Goal: Information Seeking & Learning: Learn about a topic

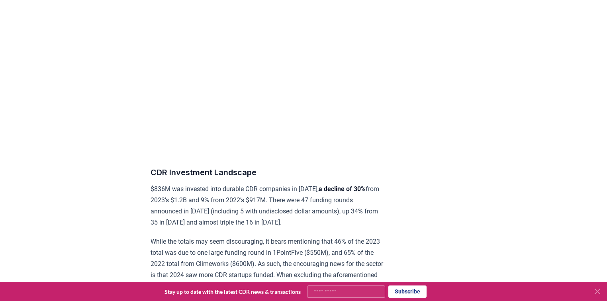
scroll to position [7946, 0]
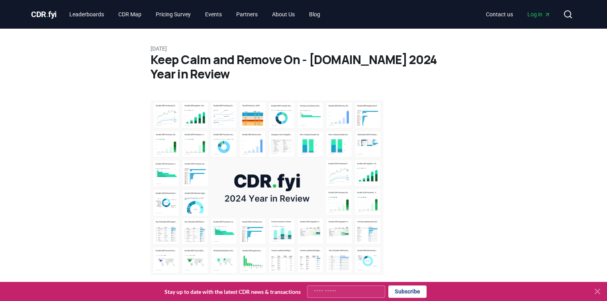
scroll to position [255, 0]
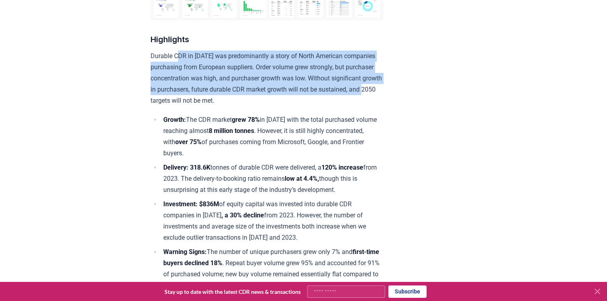
drag, startPoint x: 181, startPoint y: 51, endPoint x: 201, endPoint y: 102, distance: 54.2
click at [201, 102] on p "Durable CDR in 2024 was predominantly a story of North American companies purch…" at bounding box center [267, 79] width 233 height 56
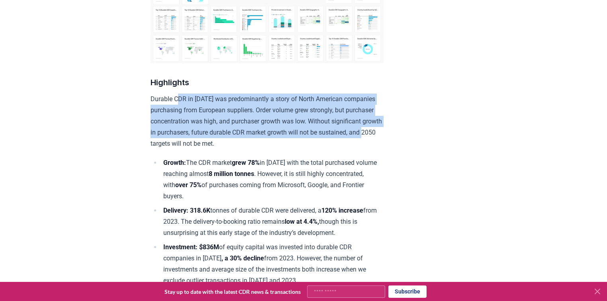
scroll to position [223, 0]
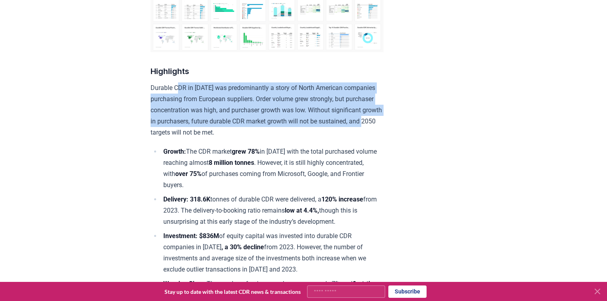
drag, startPoint x: 201, startPoint y: 151, endPoint x: 233, endPoint y: 179, distance: 42.4
click at [233, 179] on li "Growth: The CDR market grew 78% in 2024 with the total purchased volume reachin…" at bounding box center [272, 168] width 223 height 45
click at [240, 185] on li "Growth: The CDR market grew 78% in 2024 with the total purchased volume reachin…" at bounding box center [272, 168] width 223 height 45
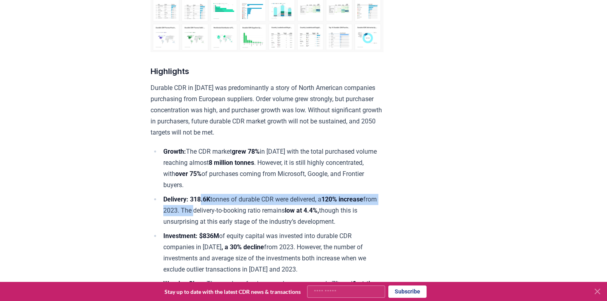
drag, startPoint x: 203, startPoint y: 197, endPoint x: 205, endPoint y: 210, distance: 13.3
click at [205, 210] on li "Delivery: 318.6K tonnes of durable CDR were delivered, a 120% increase from 202…" at bounding box center [272, 210] width 223 height 33
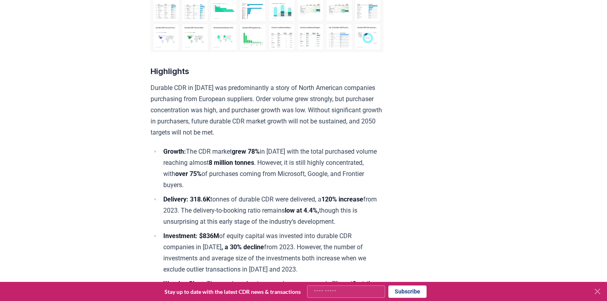
click at [207, 217] on li "Delivery: 318.6K tonnes of durable CDR were delivered, a 120% increase from 202…" at bounding box center [272, 210] width 223 height 33
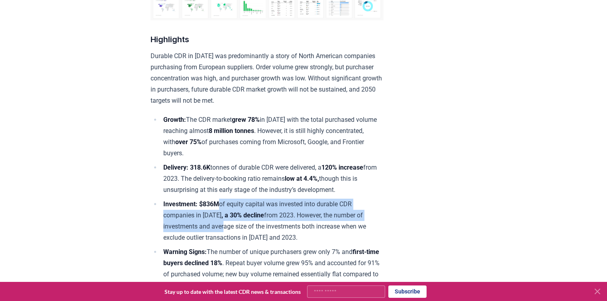
drag, startPoint x: 223, startPoint y: 198, endPoint x: 220, endPoint y: 227, distance: 28.8
click at [220, 226] on ul "Growth: The CDR market grew 78% in 2024 with the total purchased volume reachin…" at bounding box center [267, 232] width 233 height 236
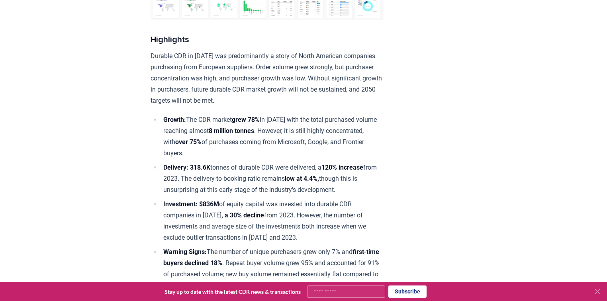
click at [271, 232] on li "Investment: $836M of equity capital was invested into durable CDR companies in …" at bounding box center [272, 221] width 223 height 45
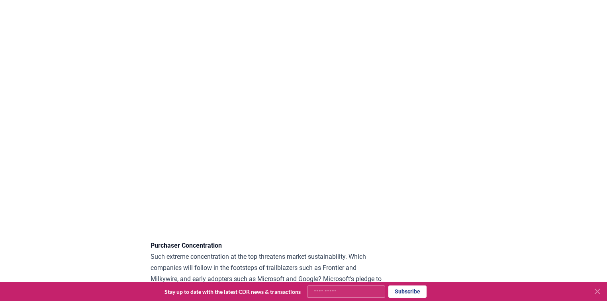
scroll to position [2232, 0]
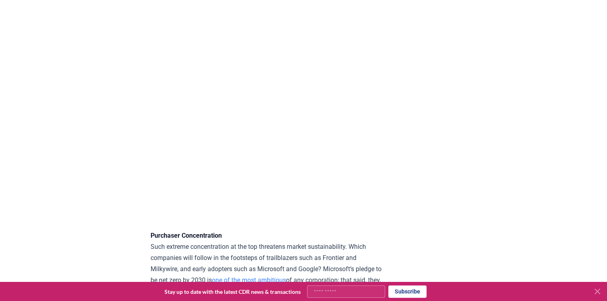
scroll to position [2264, 0]
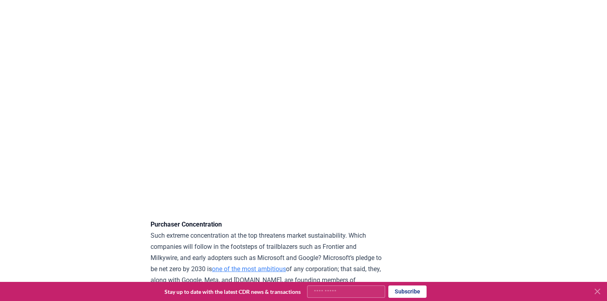
drag, startPoint x: 379, startPoint y: 217, endPoint x: 453, endPoint y: 208, distance: 73.9
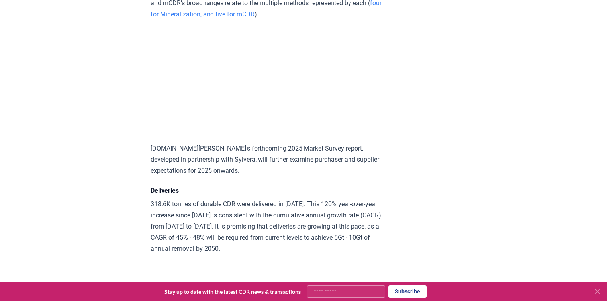
scroll to position [3826, 0]
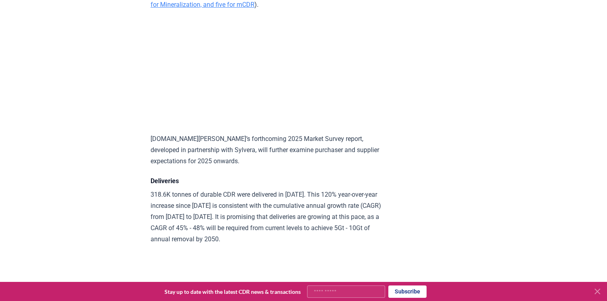
drag, startPoint x: 359, startPoint y: 175, endPoint x: 383, endPoint y: 158, distance: 30.0
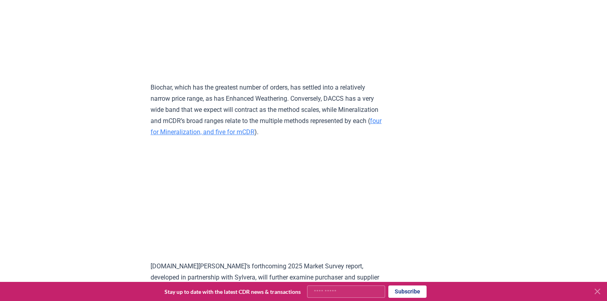
scroll to position [3730, 0]
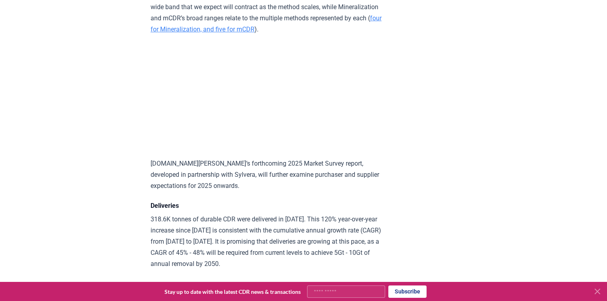
scroll to position [3858, 0]
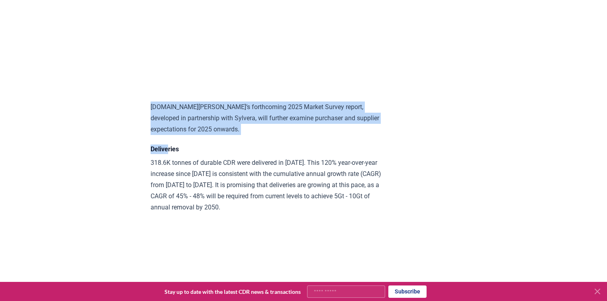
drag, startPoint x: 145, startPoint y: 162, endPoint x: 171, endPoint y: 193, distance: 40.5
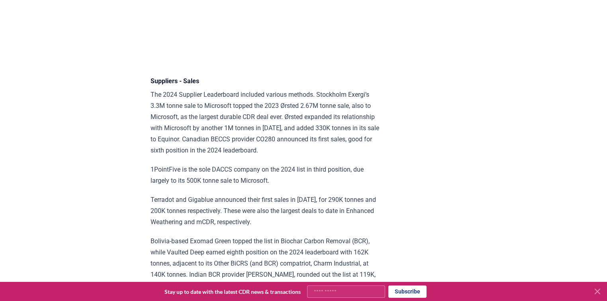
scroll to position [5101, 0]
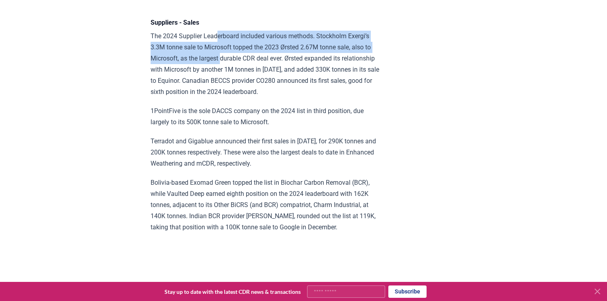
drag, startPoint x: 216, startPoint y: 90, endPoint x: 223, endPoint y: 108, distance: 19.2
click at [223, 98] on p "The 2024 Supplier Leaderboard included various methods. Stockholm Exergi’s 3.3M…" at bounding box center [267, 64] width 233 height 67
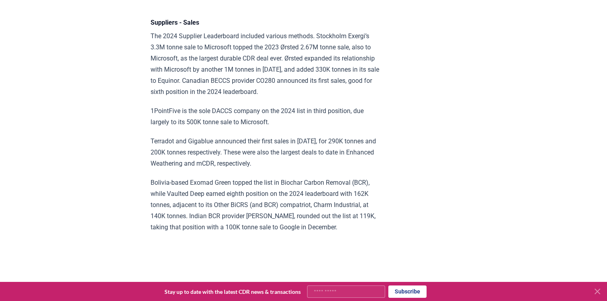
click at [249, 98] on p "The 2024 Supplier Leaderboard included various methods. Stockholm Exergi’s 3.3M…" at bounding box center [267, 64] width 233 height 67
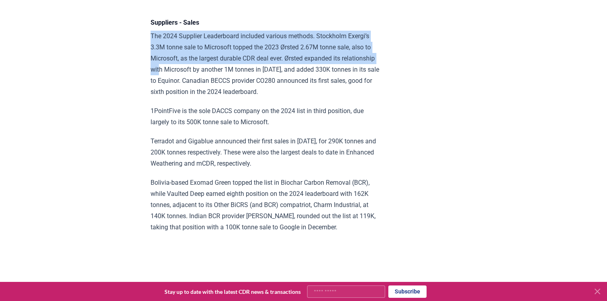
drag, startPoint x: 150, startPoint y: 92, endPoint x: 196, endPoint y: 124, distance: 55.7
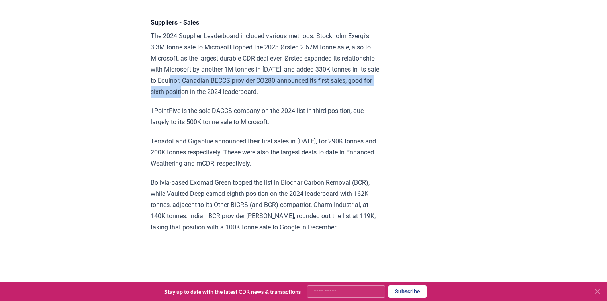
drag, startPoint x: 229, startPoint y: 135, endPoint x: 247, endPoint y: 147, distance: 22.0
click at [247, 98] on p "The 2024 Supplier Leaderboard included various methods. Stockholm Exergi’s 3.3M…" at bounding box center [267, 64] width 233 height 67
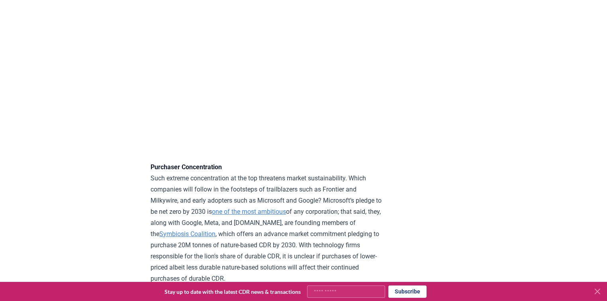
scroll to position [2455, 0]
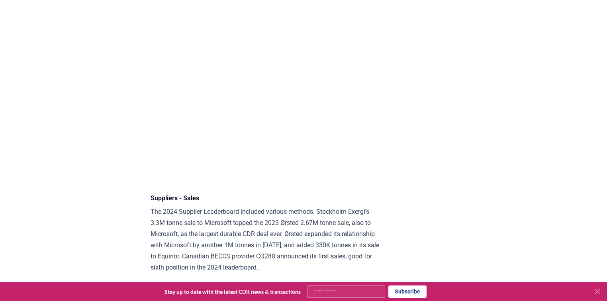
scroll to position [5149, 0]
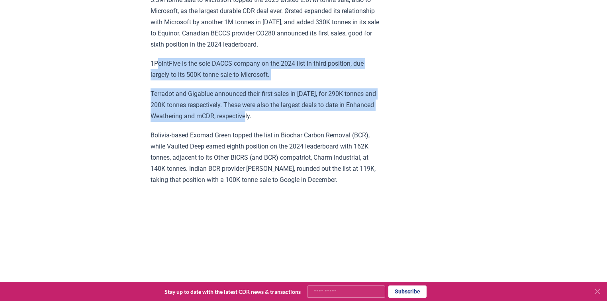
drag, startPoint x: 163, startPoint y: 121, endPoint x: 255, endPoint y: 171, distance: 105.1
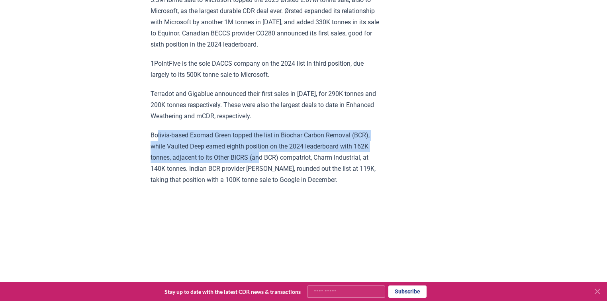
drag, startPoint x: 157, startPoint y: 187, endPoint x: 261, endPoint y: 216, distance: 107.6
click at [261, 186] on p "Bolivia-based Exomad Green topped the list in Biochar Carbon Removal (BCR), whi…" at bounding box center [267, 158] width 233 height 56
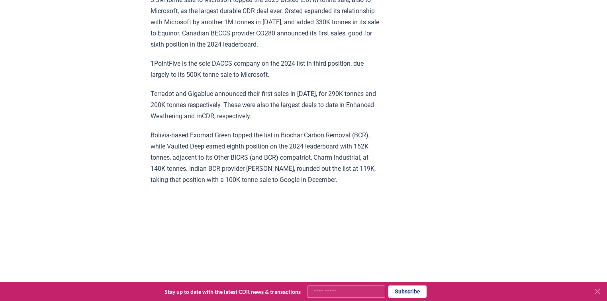
click at [264, 186] on p "Bolivia-based Exomad Green topped the list in Biochar Carbon Removal (BCR), whi…" at bounding box center [267, 158] width 233 height 56
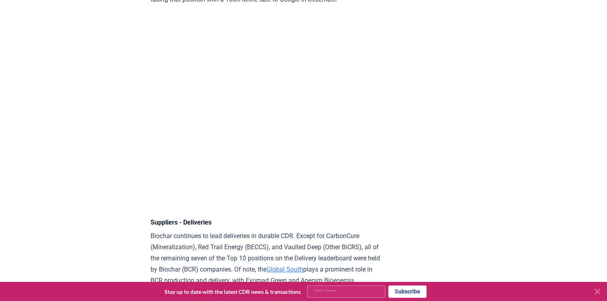
scroll to position [5340, 0]
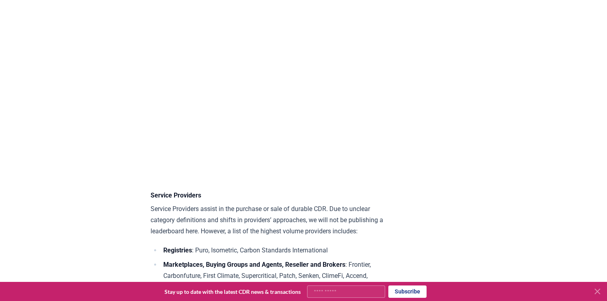
scroll to position [5786, 0]
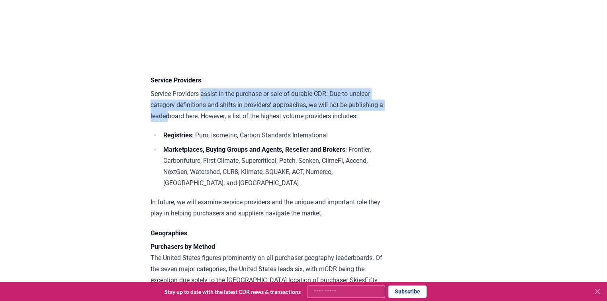
drag, startPoint x: 202, startPoint y: 149, endPoint x: 206, endPoint y: 179, distance: 29.7
click at [207, 122] on p "Service Providers assist in the purchase or sale of durable CDR. Due to unclear…" at bounding box center [267, 104] width 233 height 33
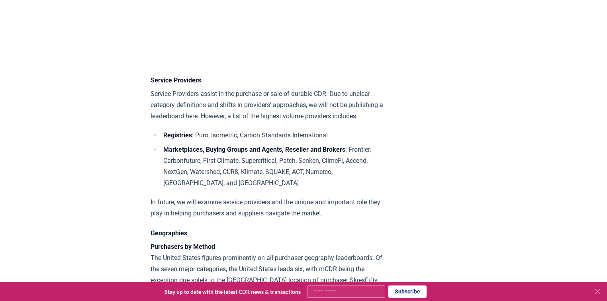
click at [206, 122] on p "Service Providers assist in the purchase or sale of durable CDR. Due to unclear…" at bounding box center [267, 104] width 233 height 33
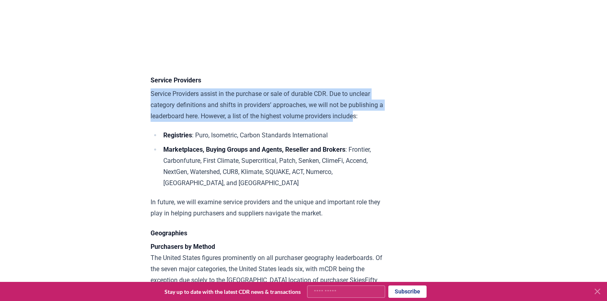
drag, startPoint x: 152, startPoint y: 152, endPoint x: 202, endPoint y: 183, distance: 59.1
click at [175, 122] on p "Service Providers assist in the purchase or sale of durable CDR. Due to unclear…" at bounding box center [267, 104] width 233 height 33
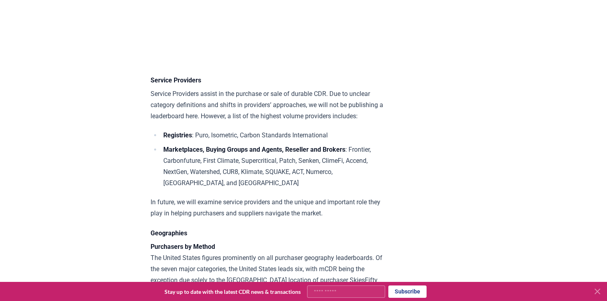
click at [202, 122] on p "Service Providers assist in the purchase or sale of durable CDR. Due to unclear…" at bounding box center [267, 104] width 233 height 33
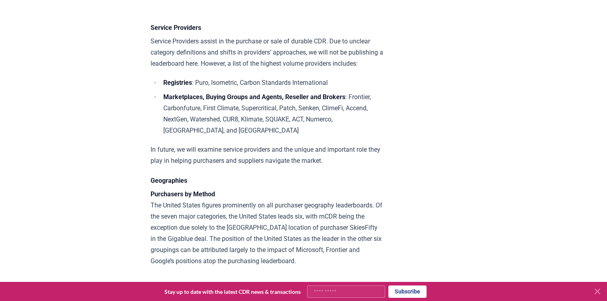
scroll to position [5850, 0]
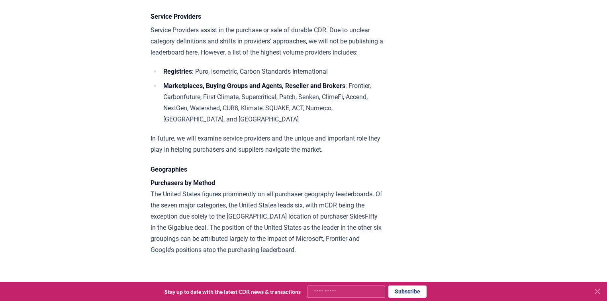
click at [236, 125] on ul "Registries : Puro, Isometric, Carbon Standards International Marketplaces, Buyi…" at bounding box center [267, 95] width 233 height 59
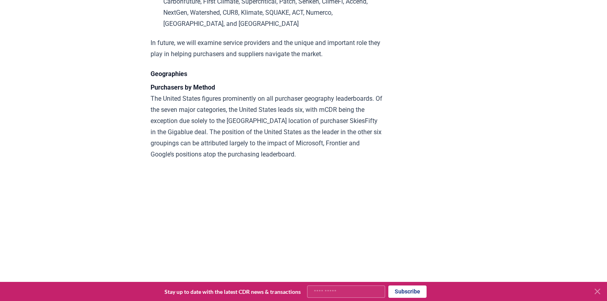
scroll to position [5977, 0]
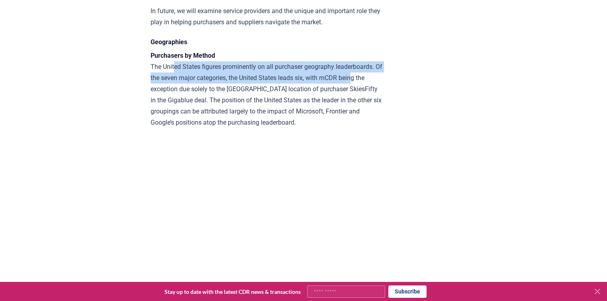
drag, startPoint x: 175, startPoint y: 131, endPoint x: 182, endPoint y: 151, distance: 20.9
click at [182, 128] on p "Purchasers by Method The United States figures prominently on all purchaser geo…" at bounding box center [267, 89] width 233 height 78
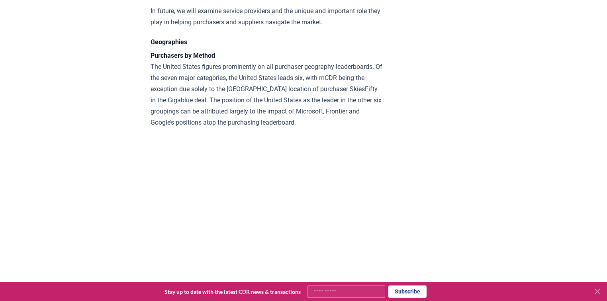
click at [201, 128] on p "Purchasers by Method The United States figures prominently on all purchaser geo…" at bounding box center [267, 89] width 233 height 78
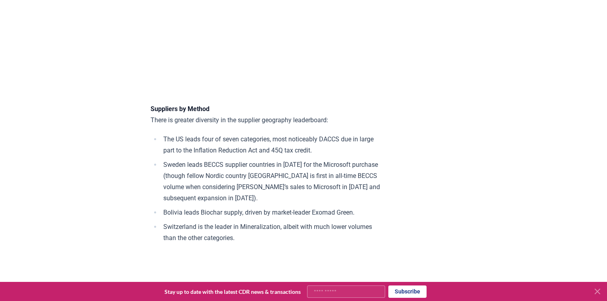
scroll to position [6201, 0]
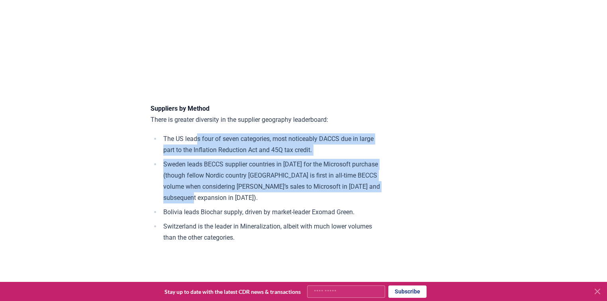
drag, startPoint x: 196, startPoint y: 202, endPoint x: 283, endPoint y: 262, distance: 105.2
click at [283, 243] on ul "The US leads four of seven categories, most noticeably DACCS due in large part …" at bounding box center [267, 189] width 233 height 110
click at [269, 204] on li "Sweden leads BECCS supplier countries in 2024 for the Microsoft purchase (thoug…" at bounding box center [272, 181] width 223 height 45
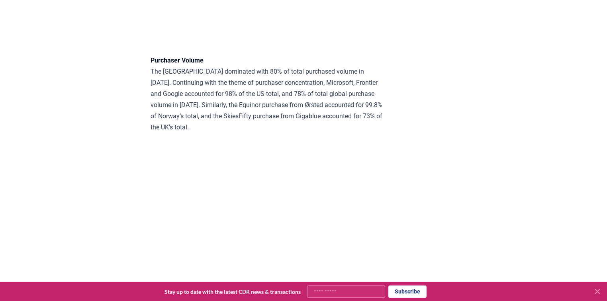
scroll to position [6583, 0]
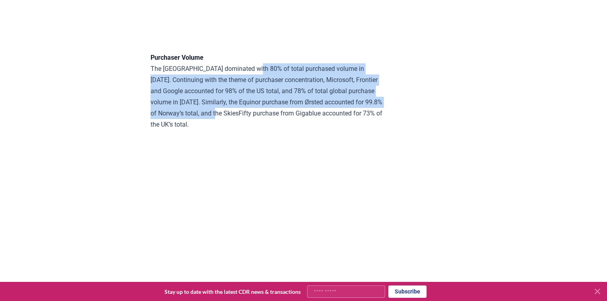
drag, startPoint x: 254, startPoint y: 138, endPoint x: 261, endPoint y: 173, distance: 35.9
click at [261, 130] on p "Purchaser Volume The United States dominated with 80% of total purchased volume…" at bounding box center [267, 91] width 233 height 78
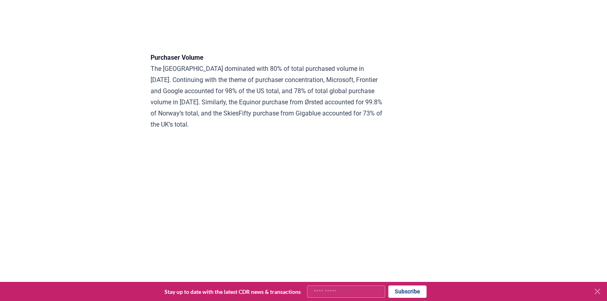
click at [245, 130] on p "Purchaser Volume The United States dominated with 80% of total purchased volume…" at bounding box center [267, 91] width 233 height 78
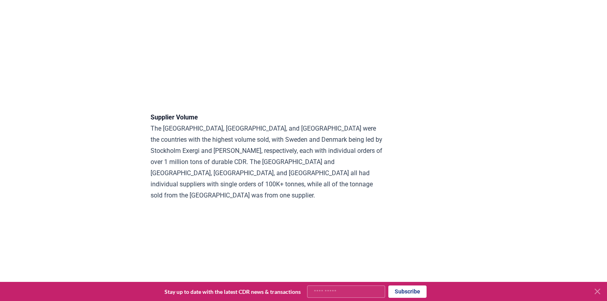
scroll to position [6775, 0]
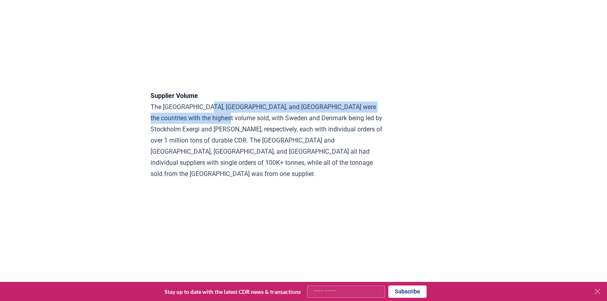
drag, startPoint x: 203, startPoint y: 174, endPoint x: 231, endPoint y: 185, distance: 30.2
click at [231, 180] on p "Supplier Volume The United States, Sweden, and Denmark were the countries with …" at bounding box center [267, 134] width 233 height 89
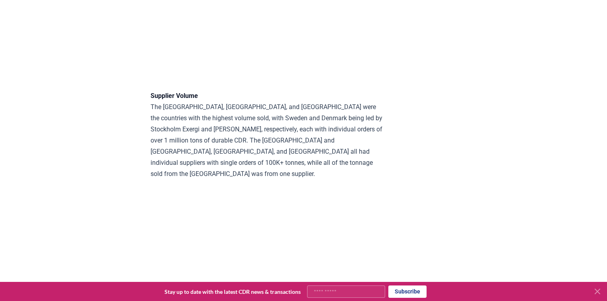
click at [245, 180] on p "Supplier Volume The United States, Sweden, and Denmark were the countries with …" at bounding box center [267, 134] width 233 height 89
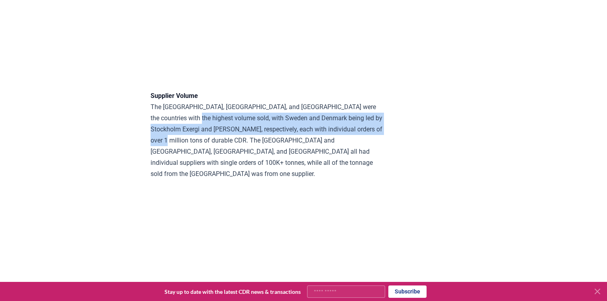
drag, startPoint x: 191, startPoint y: 185, endPoint x: 197, endPoint y: 207, distance: 22.8
click at [197, 180] on p "Supplier Volume The United States, Sweden, and Denmark were the countries with …" at bounding box center [267, 134] width 233 height 89
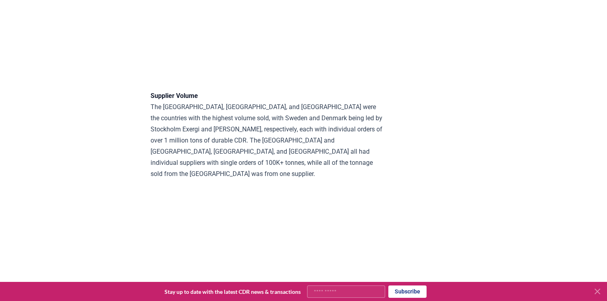
click at [221, 180] on p "Supplier Volume The United States, Sweden, and Denmark were the countries with …" at bounding box center [267, 134] width 233 height 89
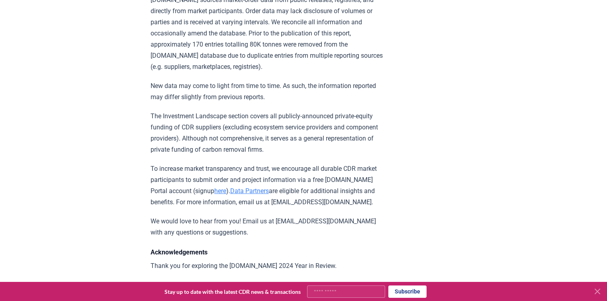
scroll to position [5850, 0]
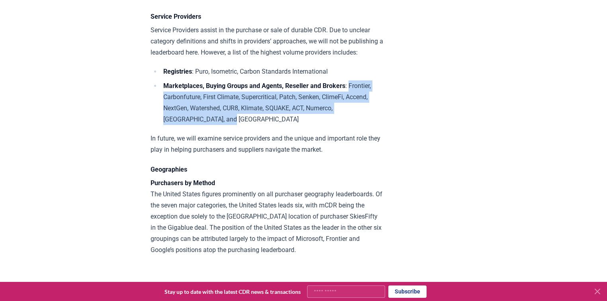
drag, startPoint x: 161, startPoint y: 157, endPoint x: 231, endPoint y: 187, distance: 75.9
click at [231, 125] on ul "Registries : Puro, Isometric, Carbon Standards International Marketplaces, Buyi…" at bounding box center [267, 95] width 233 height 59
copy li "Frontier, Carbonfuture, First Climate, Supercritical, Patch, Senken, ClimeFi, A…"
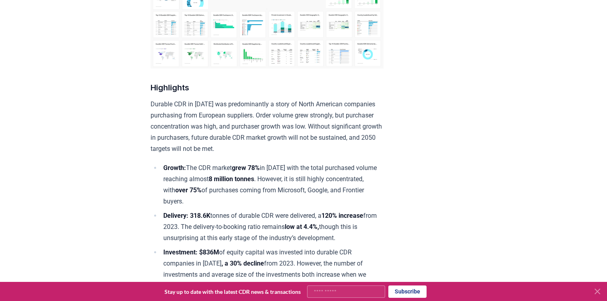
scroll to position [0, 0]
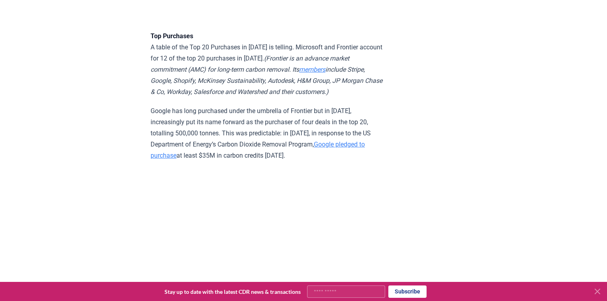
scroll to position [2029, 0]
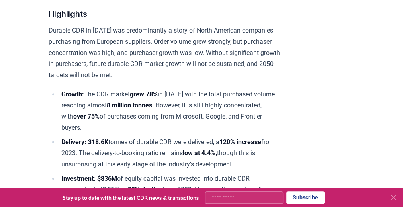
scroll to position [383, 0]
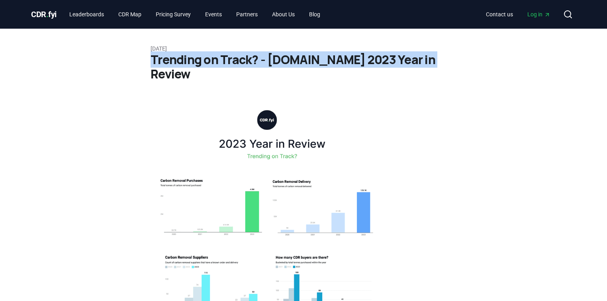
click at [353, 131] on img at bounding box center [267, 210] width 233 height 221
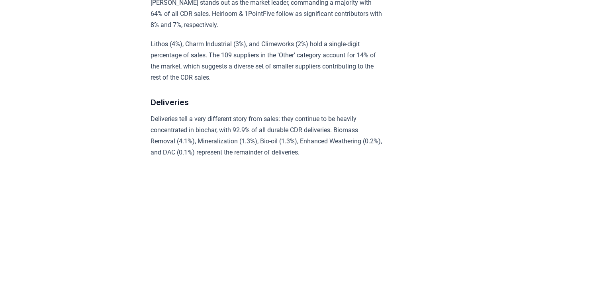
scroll to position [2755, 0]
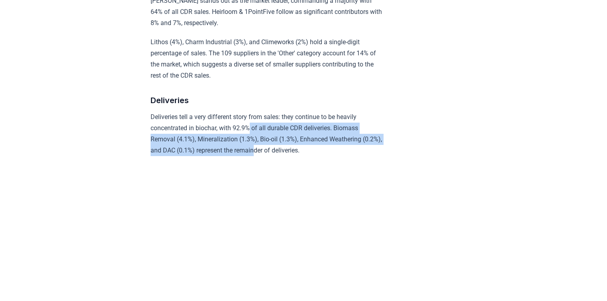
drag, startPoint x: 254, startPoint y: 140, endPoint x: 278, endPoint y: 168, distance: 36.2
click at [278, 156] on p "Deliveries tell a very different story from sales: they continue to be heavily …" at bounding box center [267, 134] width 233 height 45
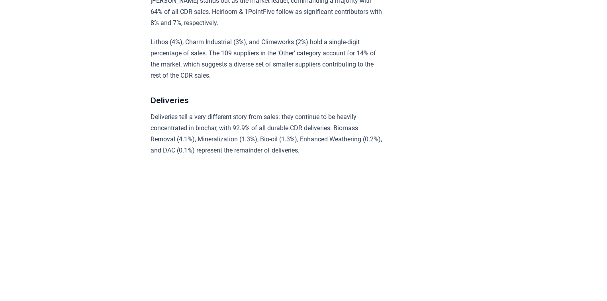
click at [303, 156] on p "Deliveries tell a very different story from sales: they continue to be heavily …" at bounding box center [267, 134] width 233 height 45
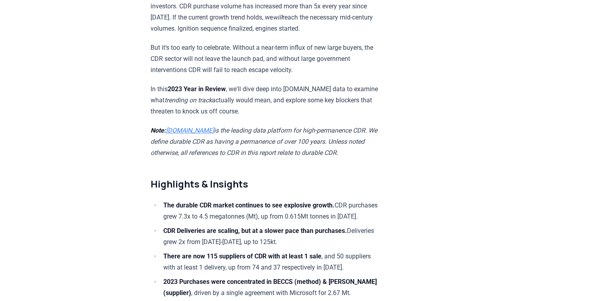
scroll to position [0, 0]
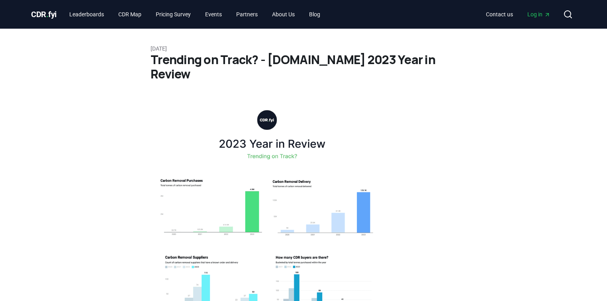
click at [51, 17] on span "CDR . fyi" at bounding box center [44, 15] width 26 height 10
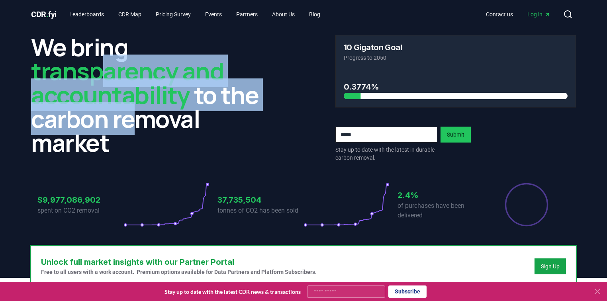
drag, startPoint x: 97, startPoint y: 69, endPoint x: 132, endPoint y: 143, distance: 82.2
click at [134, 130] on h2 "We bring transparency and accountability to the carbon removal market" at bounding box center [151, 95] width 241 height 120
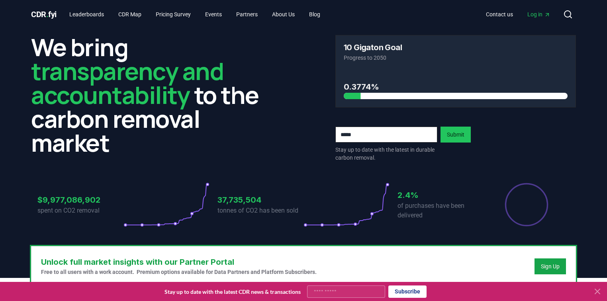
click at [132, 145] on h2 "We bring transparency and accountability to the carbon removal market" at bounding box center [151, 95] width 241 height 120
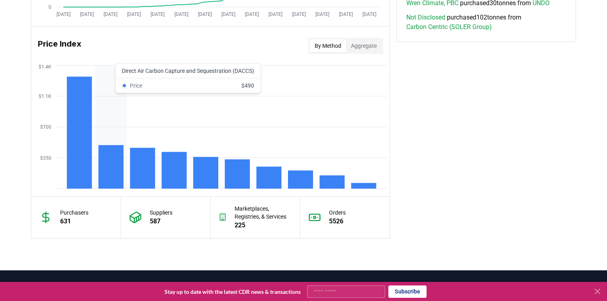
scroll to position [722, 0]
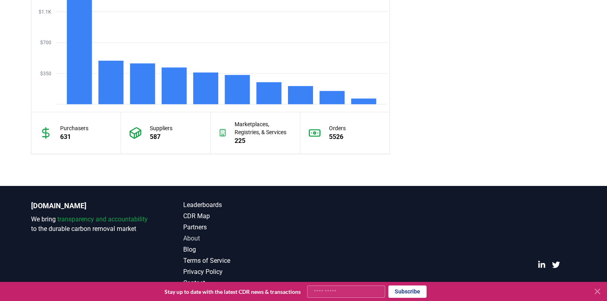
click at [184, 236] on link "About" at bounding box center [243, 239] width 120 height 10
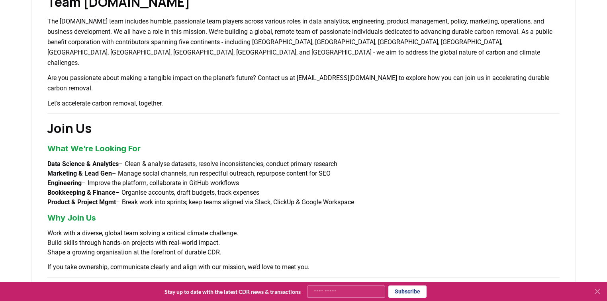
scroll to position [672, 0]
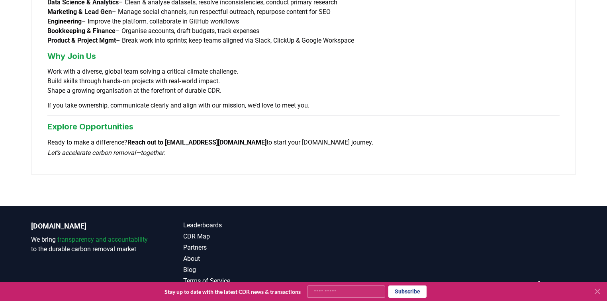
click at [598, 292] on icon at bounding box center [597, 291] width 5 height 5
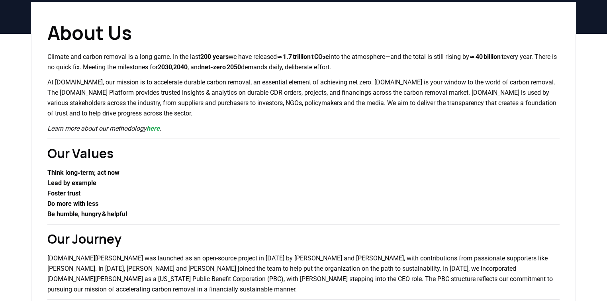
scroll to position [0, 0]
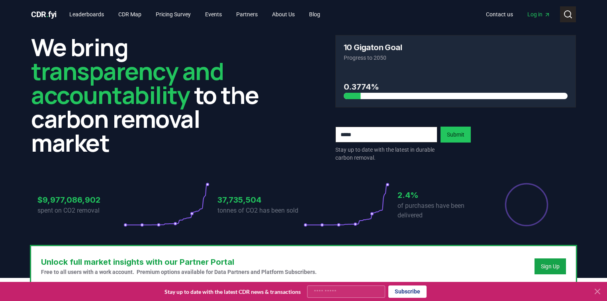
click at [566, 13] on icon at bounding box center [569, 15] width 10 height 10
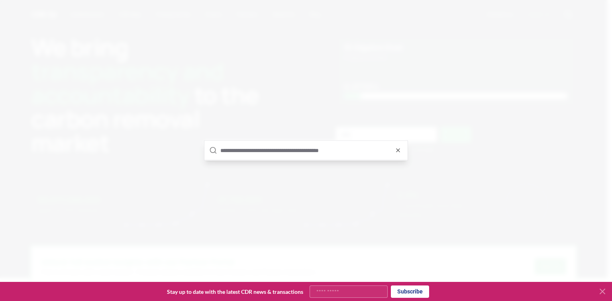
click at [322, 149] on input "text" at bounding box center [311, 150] width 183 height 19
type input "*****"
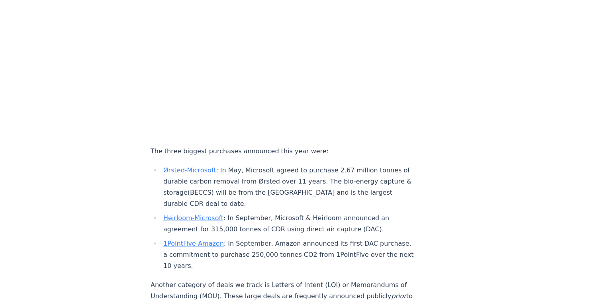
scroll to position [988, 0]
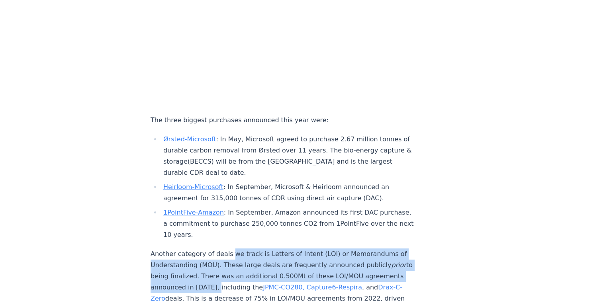
drag, startPoint x: 236, startPoint y: 223, endPoint x: 248, endPoint y: 238, distance: 19.0
click at [248, 249] on p "Another category of deals we track is Letters of Intent (LOI) or Memorandums of…" at bounding box center [283, 282] width 264 height 67
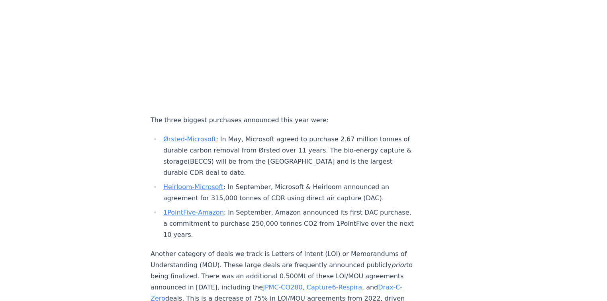
click at [257, 249] on p "Another category of deals we track is Letters of Intent (LOI) or Memorandums of…" at bounding box center [283, 282] width 264 height 67
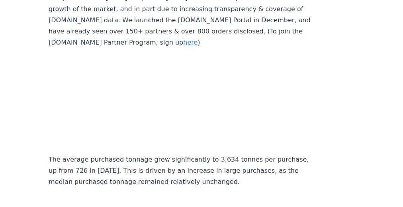
scroll to position [3985, 0]
